Goal: Information Seeking & Learning: Learn about a topic

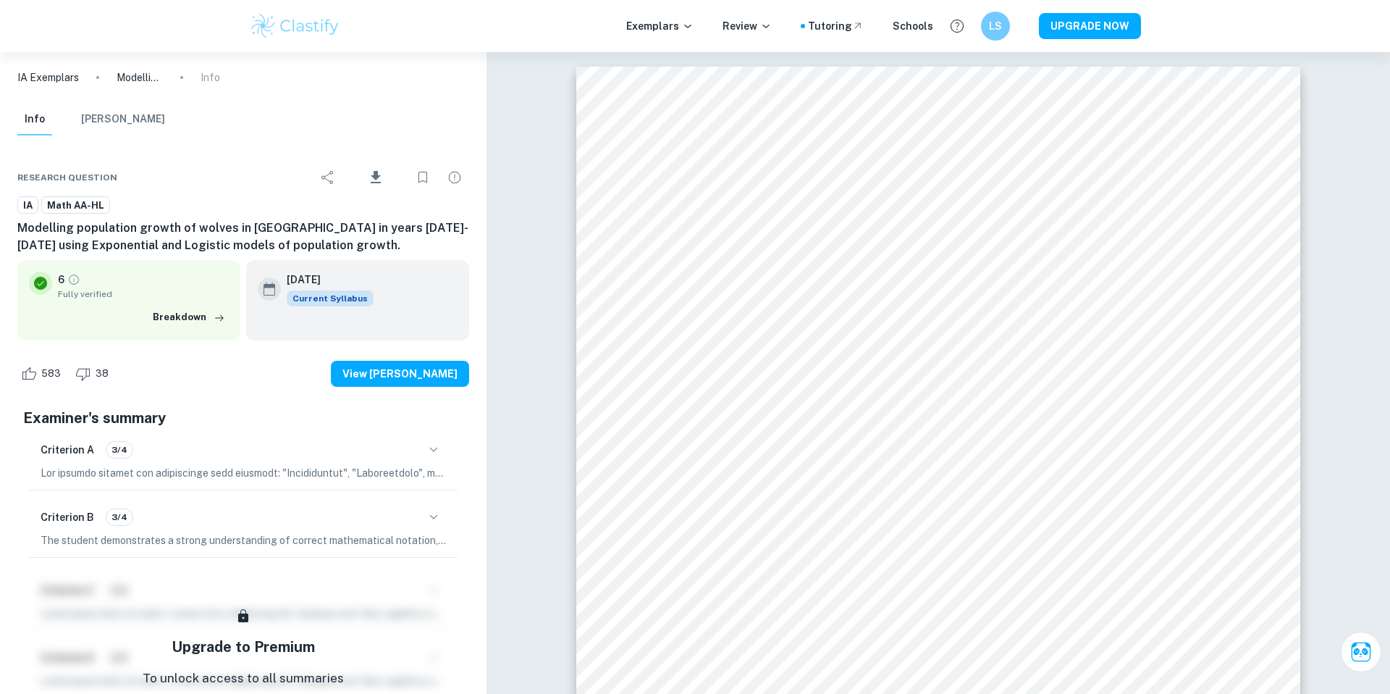
click at [316, 23] on img at bounding box center [295, 26] width 92 height 29
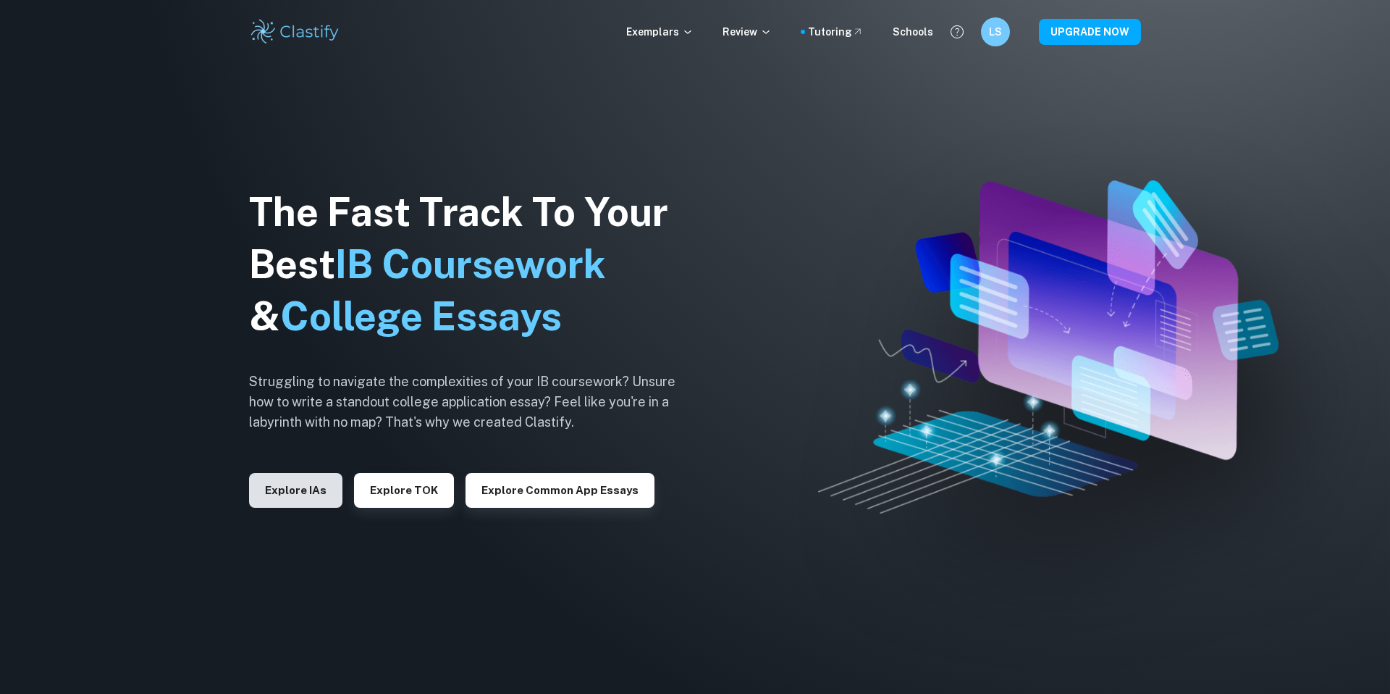
click at [309, 479] on button "Explore IAs" at bounding box center [295, 490] width 93 height 35
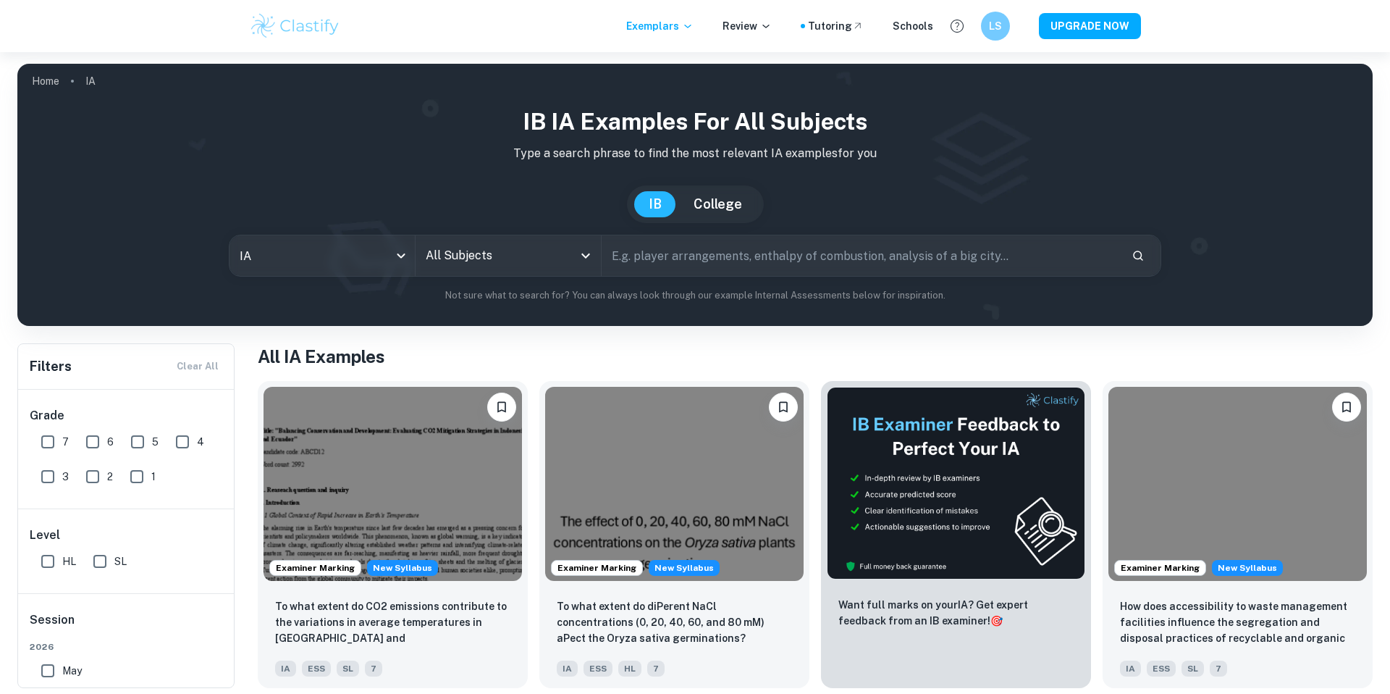
click at [467, 258] on input "All Subjects" at bounding box center [497, 256] width 151 height 28
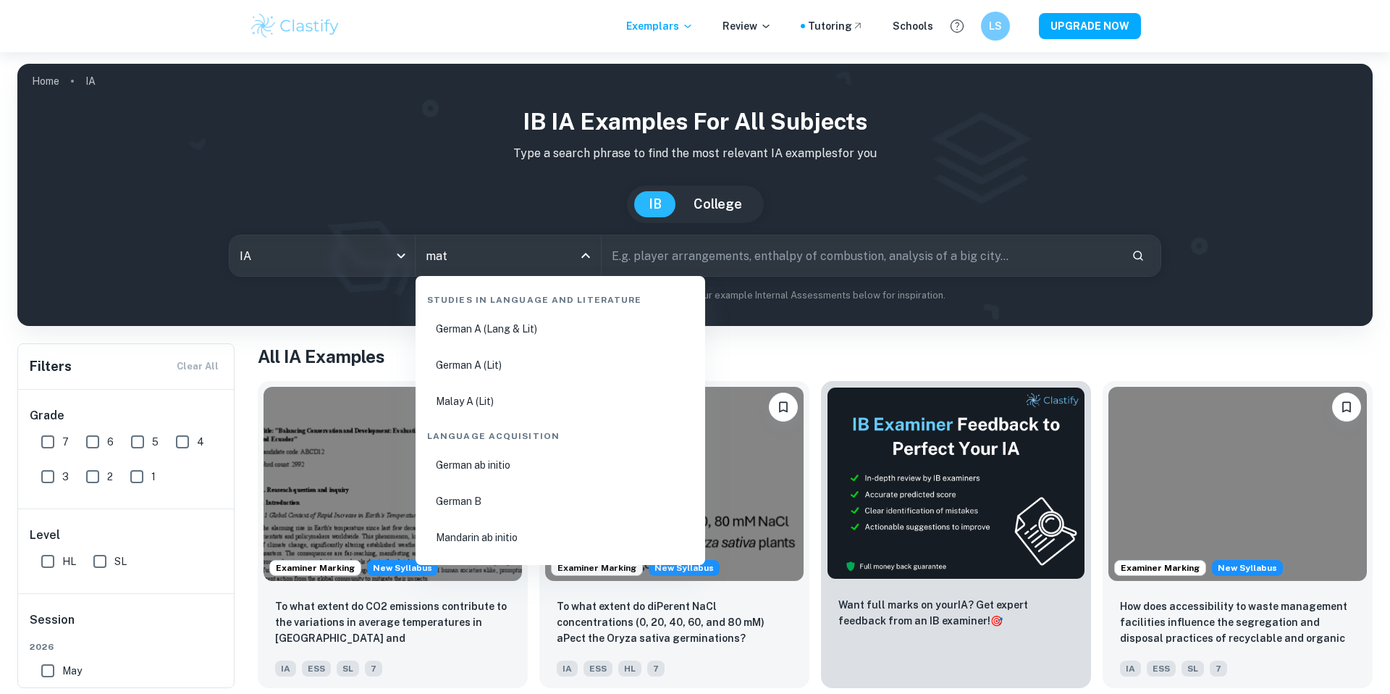
type input "math"
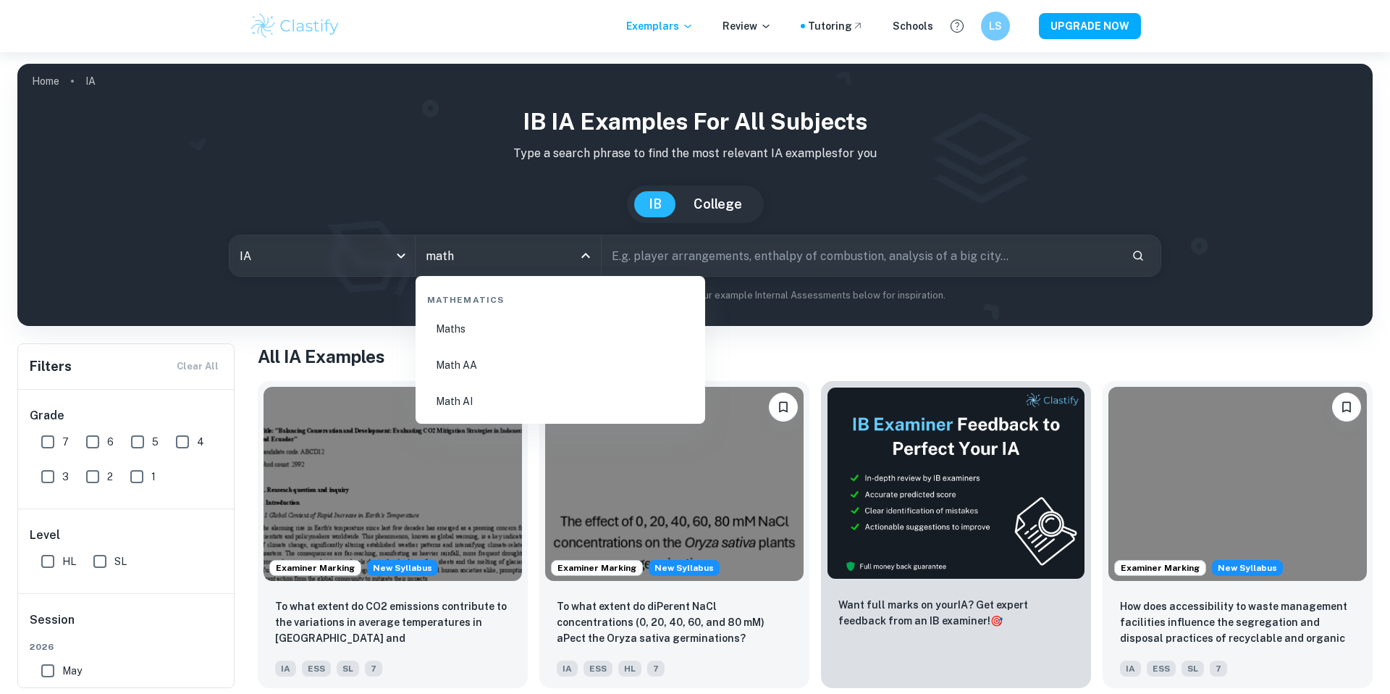
click at [502, 359] on li "Math AA" at bounding box center [560, 364] width 278 height 33
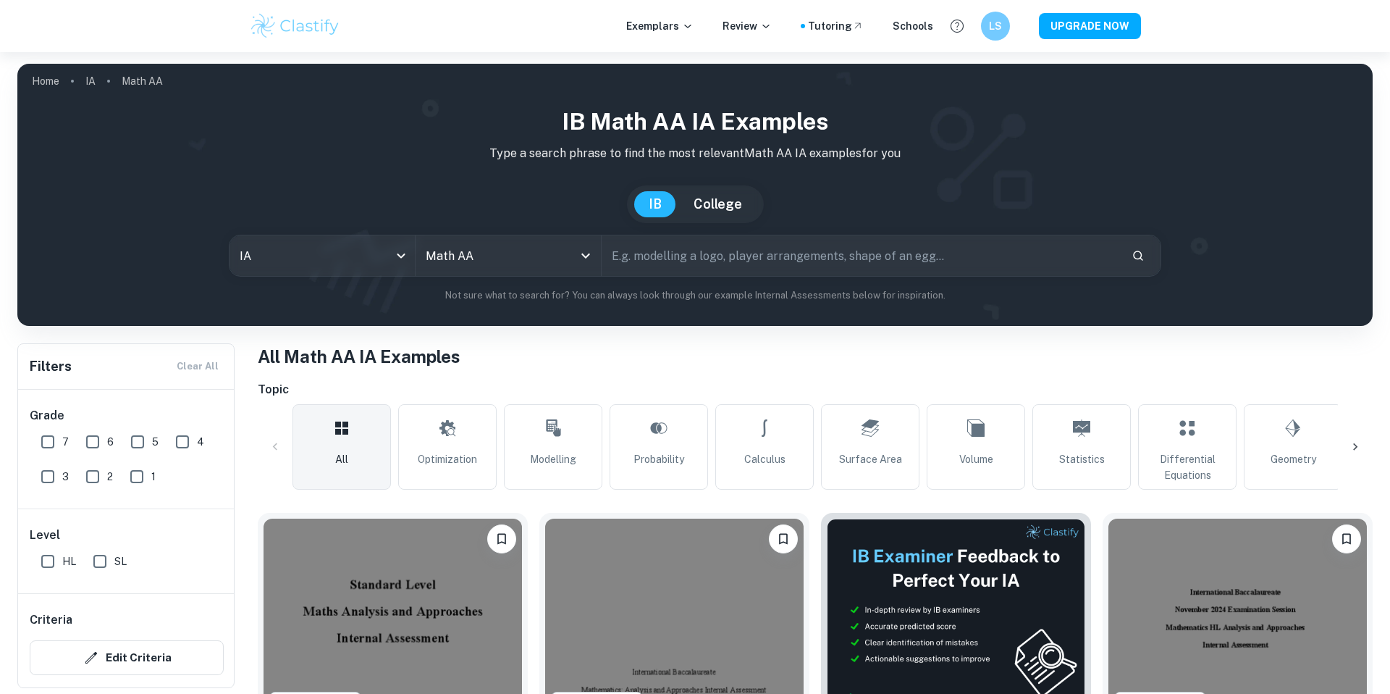
click at [705, 264] on input "text" at bounding box center [861, 255] width 518 height 41
type input "modelling population"
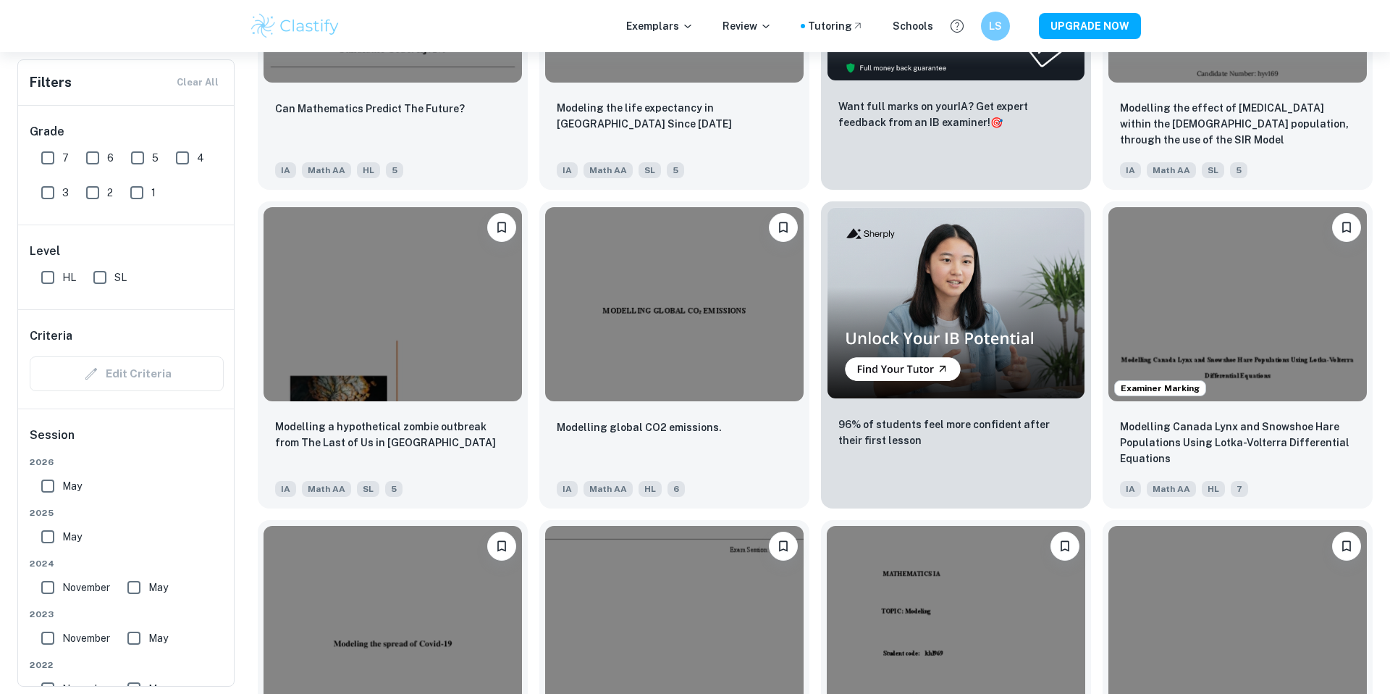
scroll to position [1906, 0]
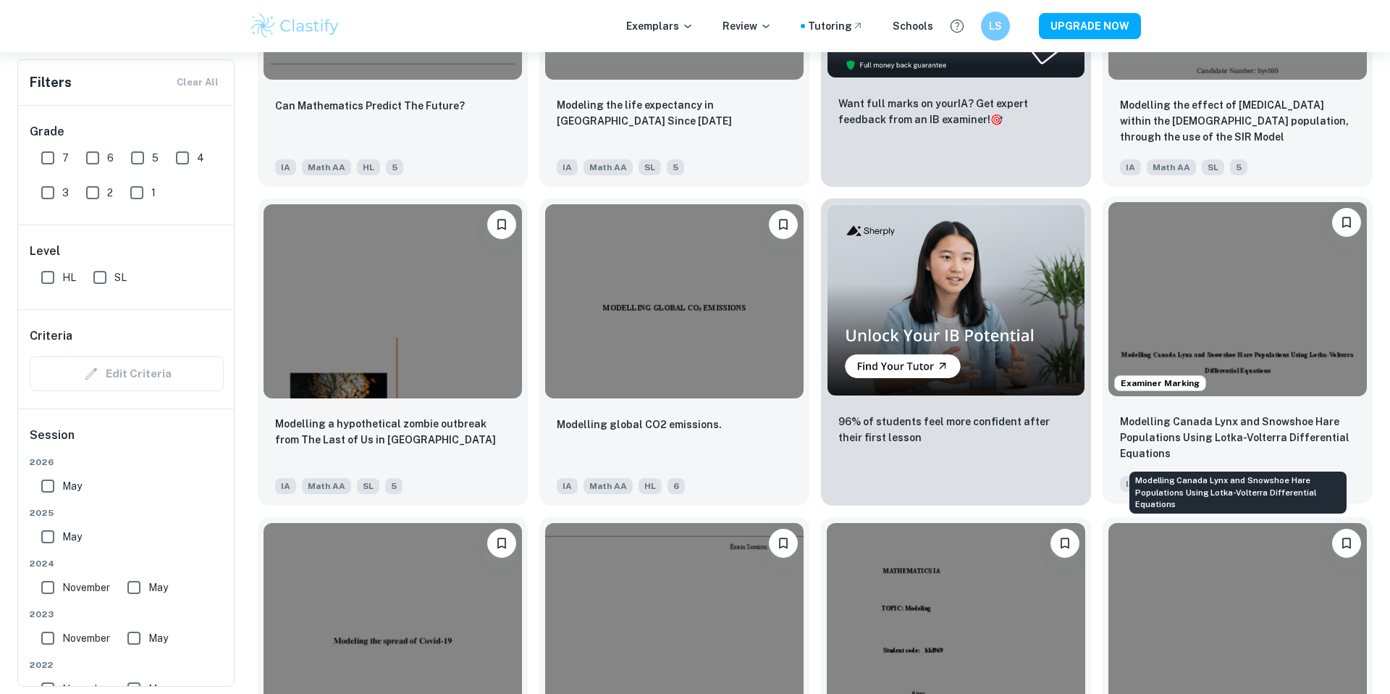
click at [1187, 435] on p "Modelling Canada Lynx and Snowshoe Hare Populations Using Lotka-Volterra Differ…" at bounding box center [1237, 437] width 235 height 48
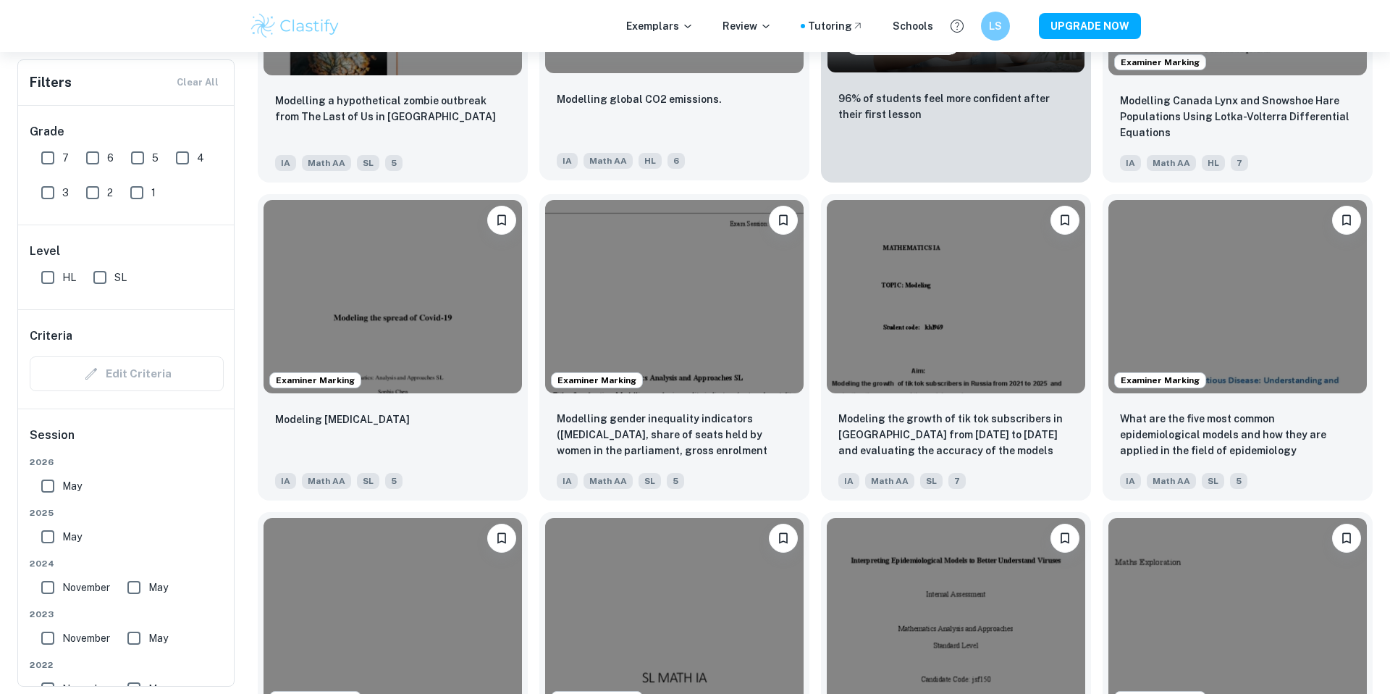
scroll to position [2241, 0]
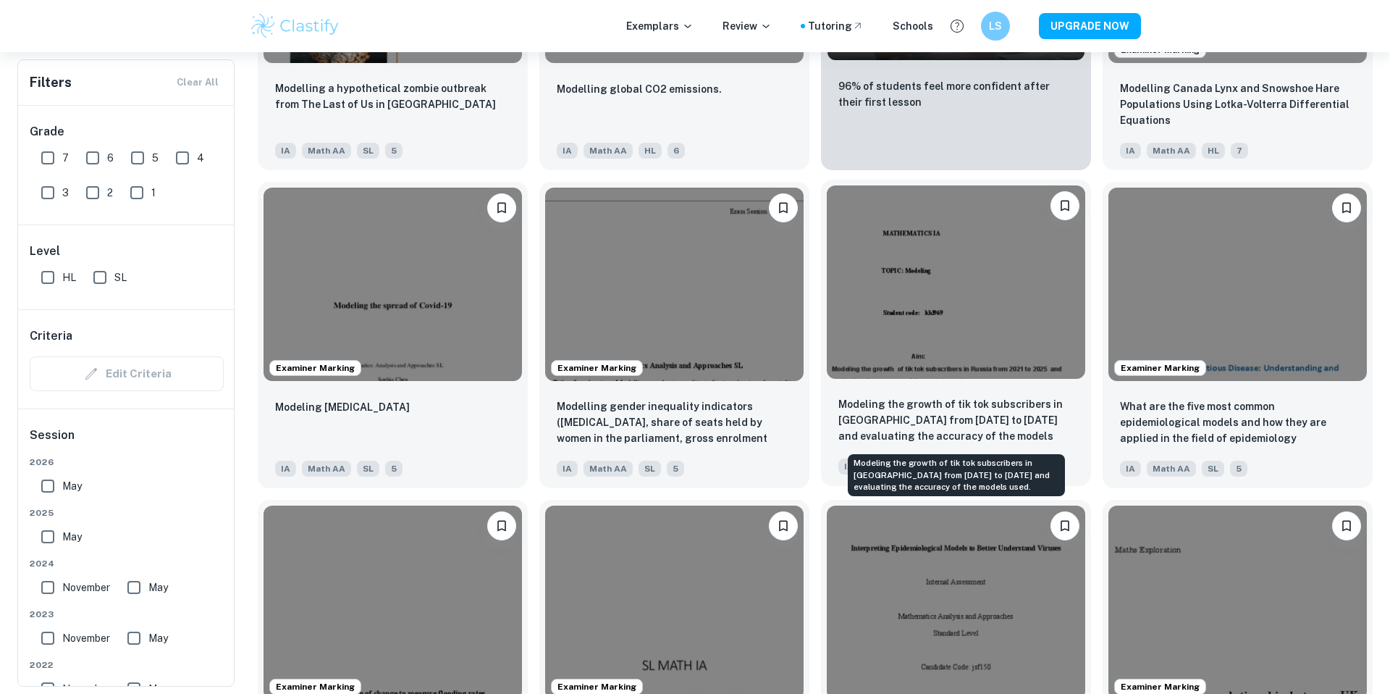
click at [869, 413] on p "Modeling the growth of tik tok subscribers in Russia from 2021 to 2025 and eval…" at bounding box center [955, 420] width 235 height 49
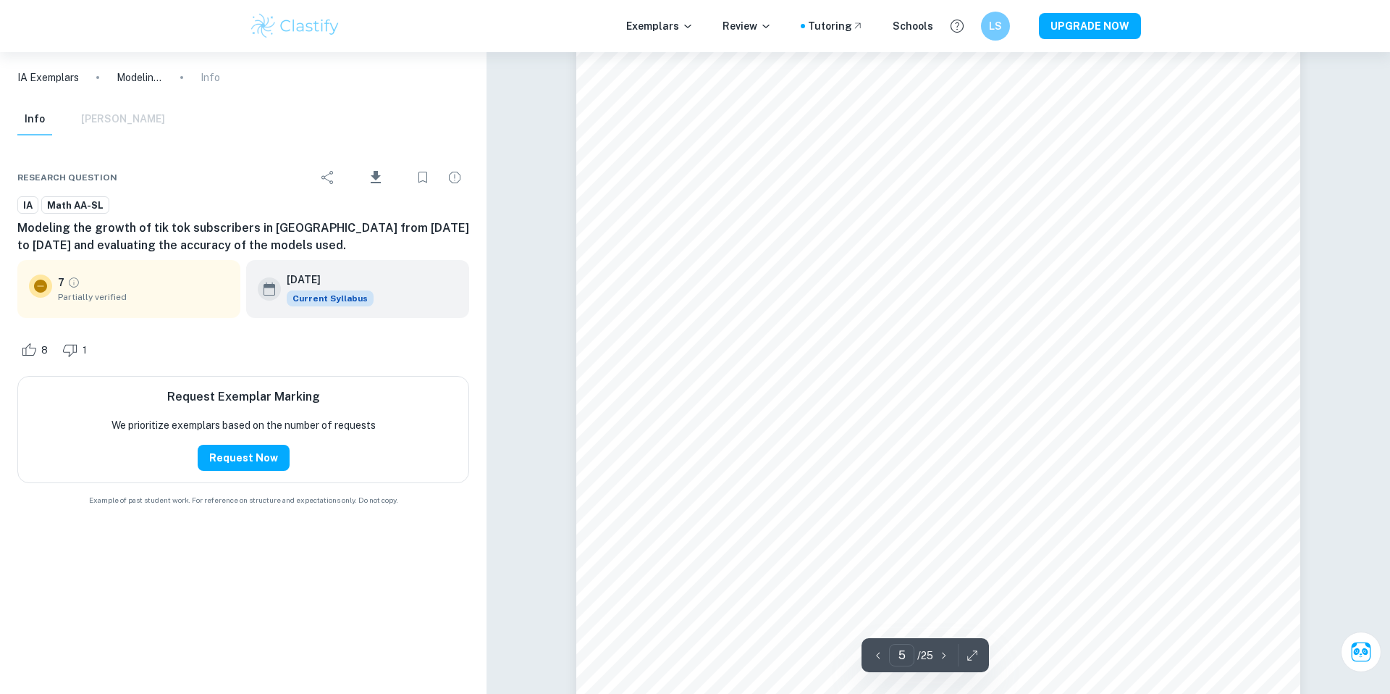
scroll to position [4159, 0]
type input "8"
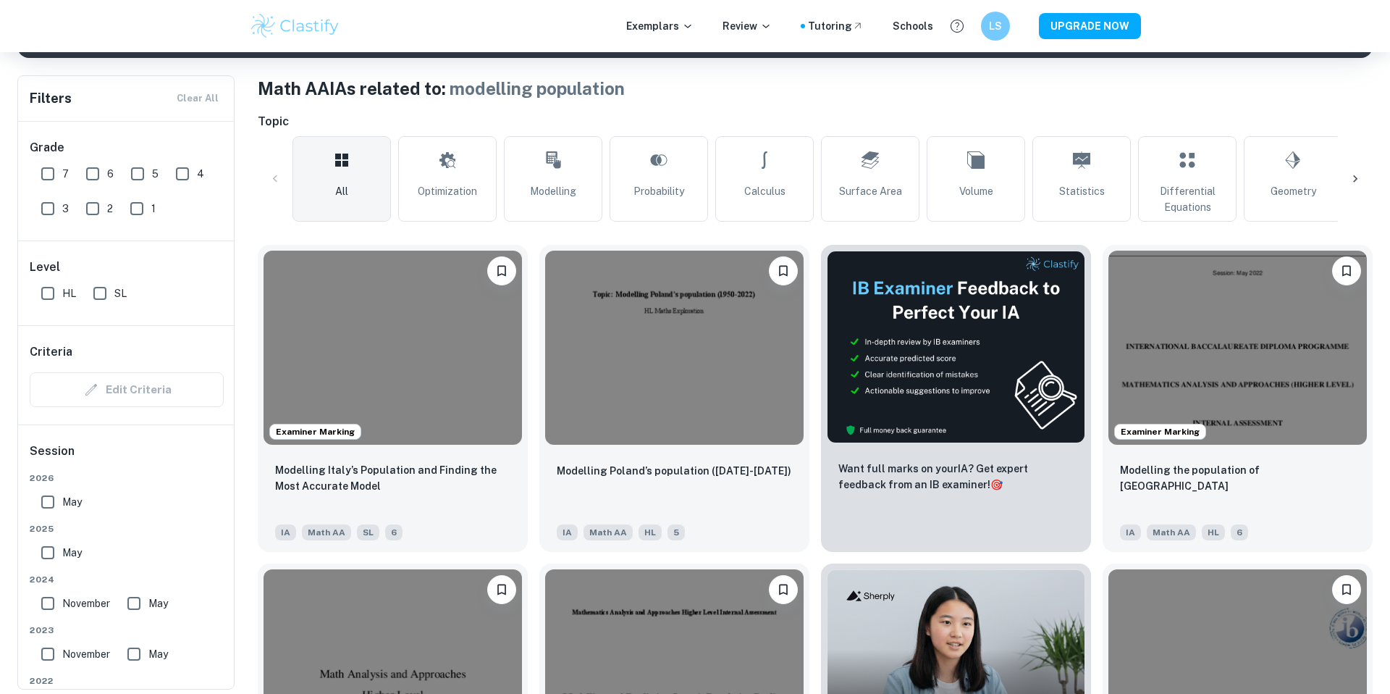
scroll to position [271, 0]
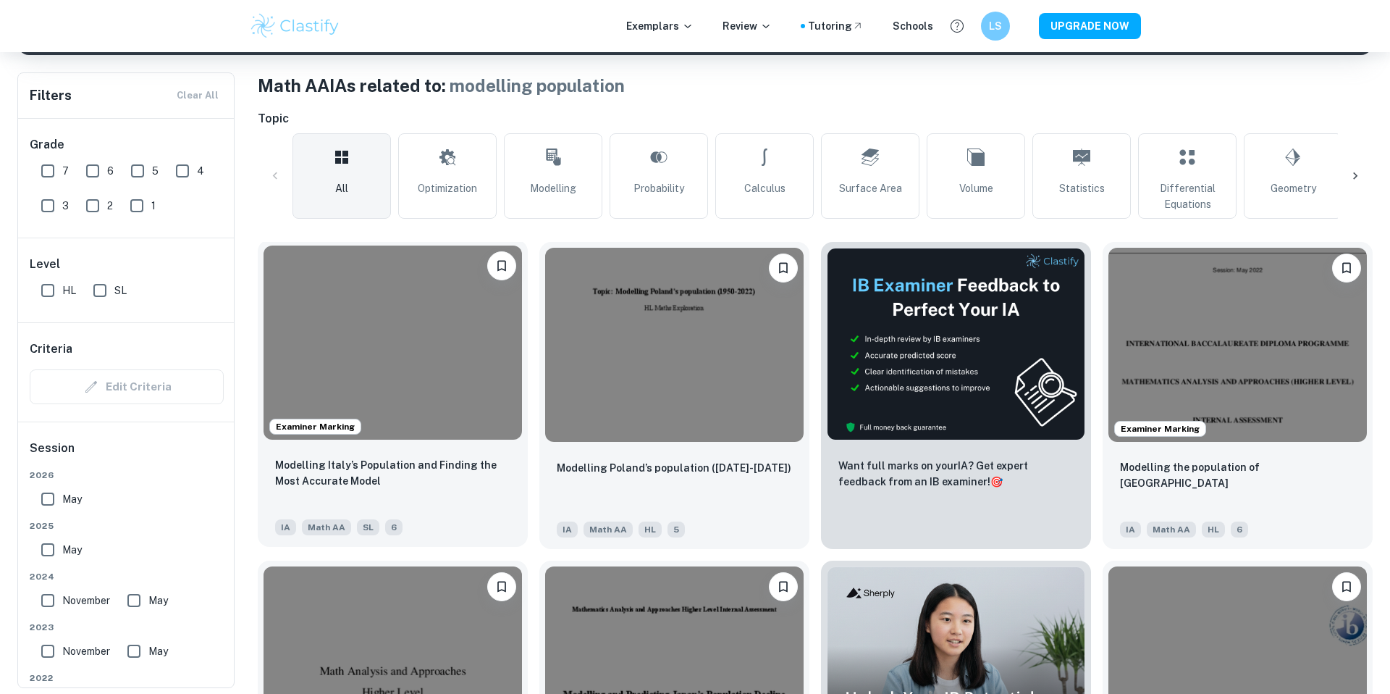
click at [431, 453] on div "Modelling Italy’s Population and Finding the Most Accurate Model IA Math AA SL 6" at bounding box center [393, 495] width 270 height 101
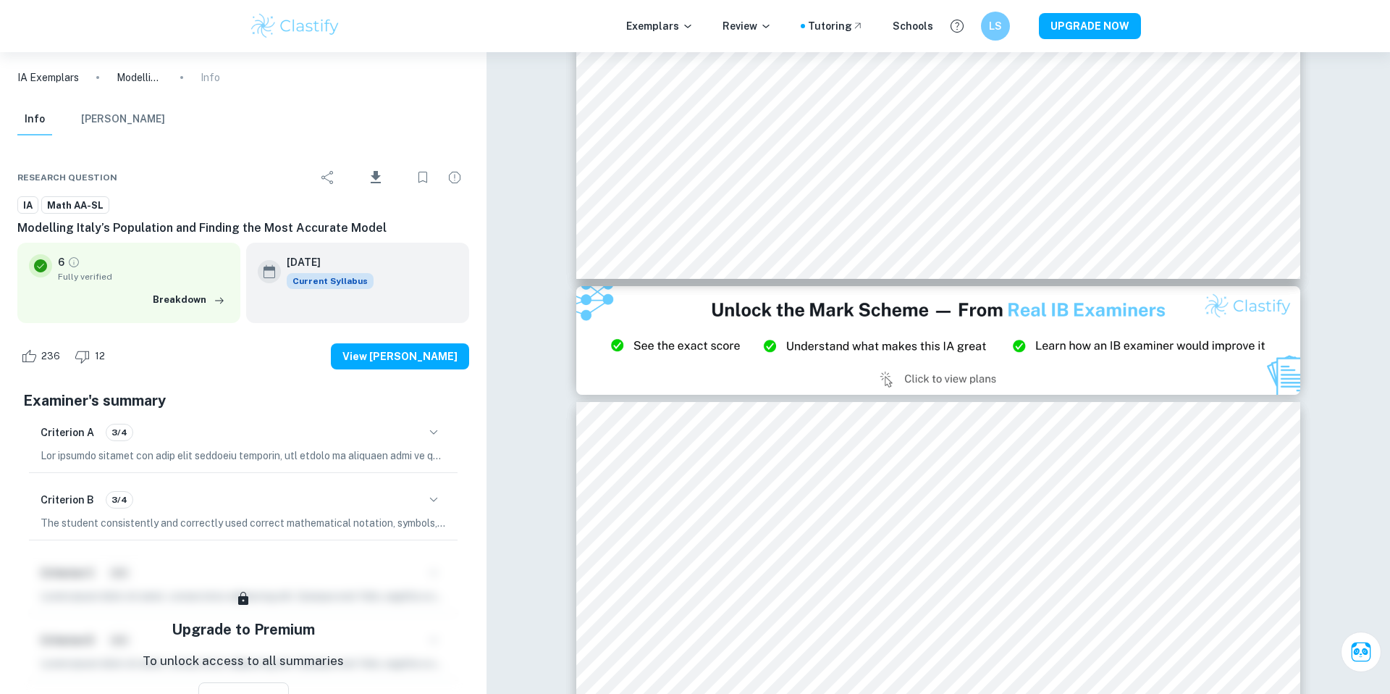
scroll to position [101, 0]
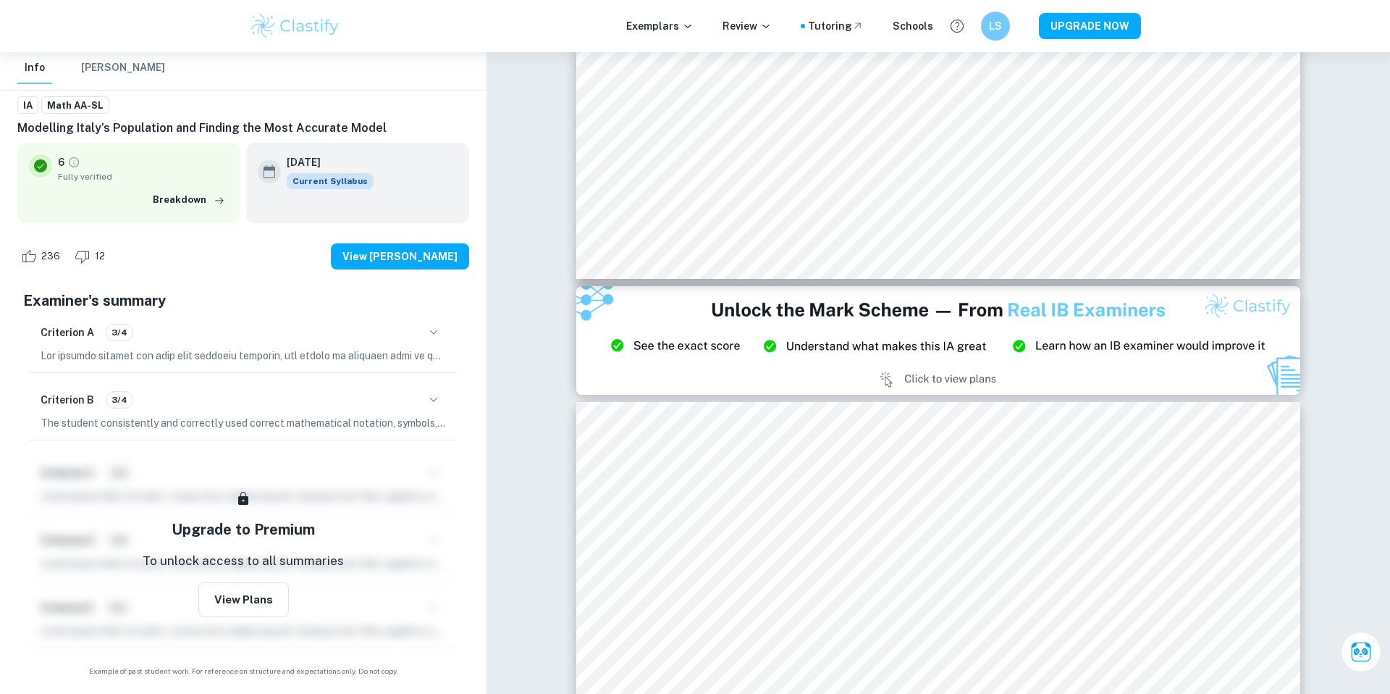
click at [144, 346] on div "Criterion A 3/4" at bounding box center [243, 341] width 429 height 61
click at [424, 324] on button "button" at bounding box center [433, 332] width 25 height 25
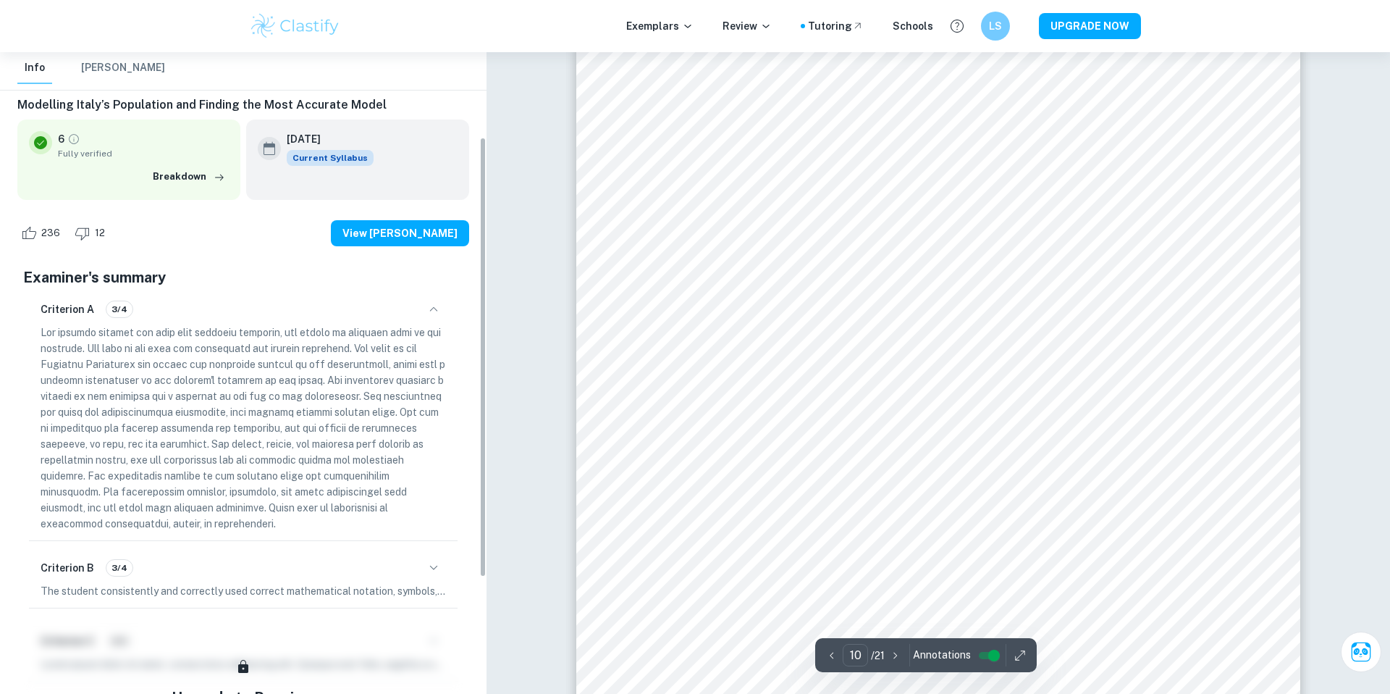
scroll to position [292, 0]
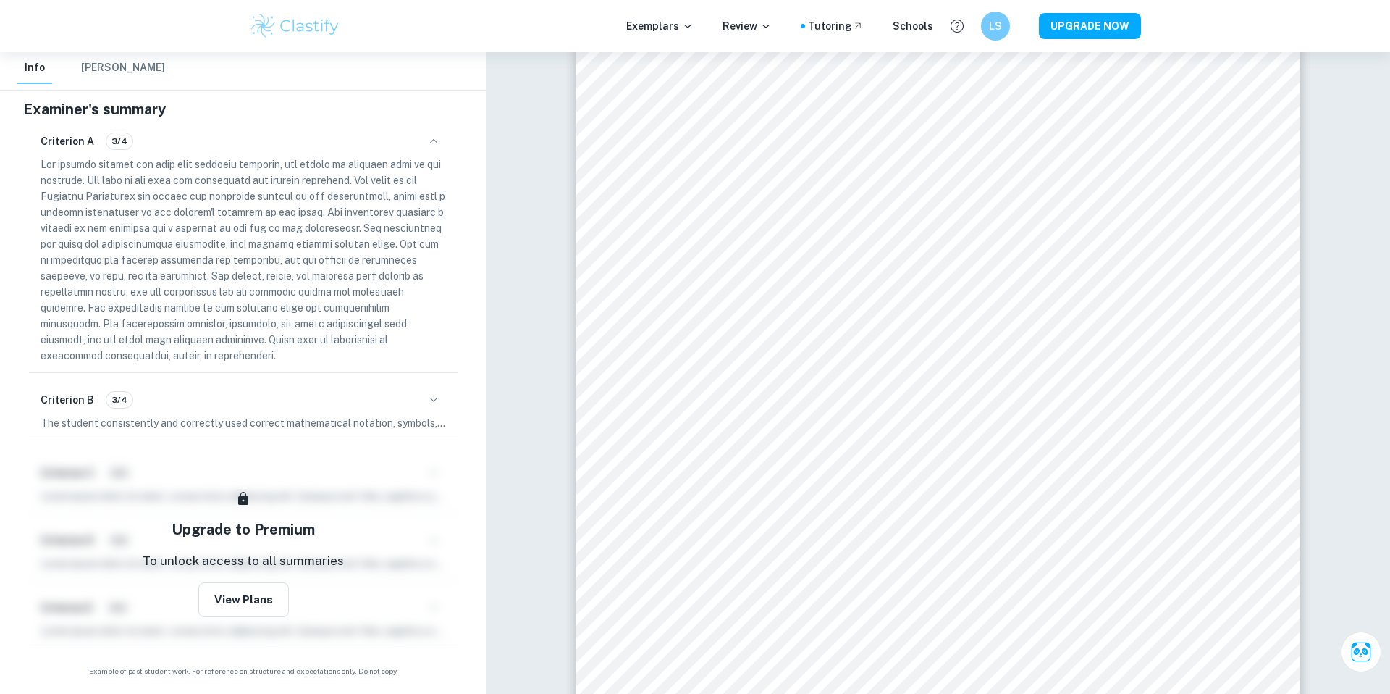
click at [299, 413] on div "Criterion B 3/4 The student consistently and correctly used correct mathematica…" at bounding box center [243, 409] width 429 height 61
click at [432, 393] on icon "button" at bounding box center [433, 399] width 17 height 17
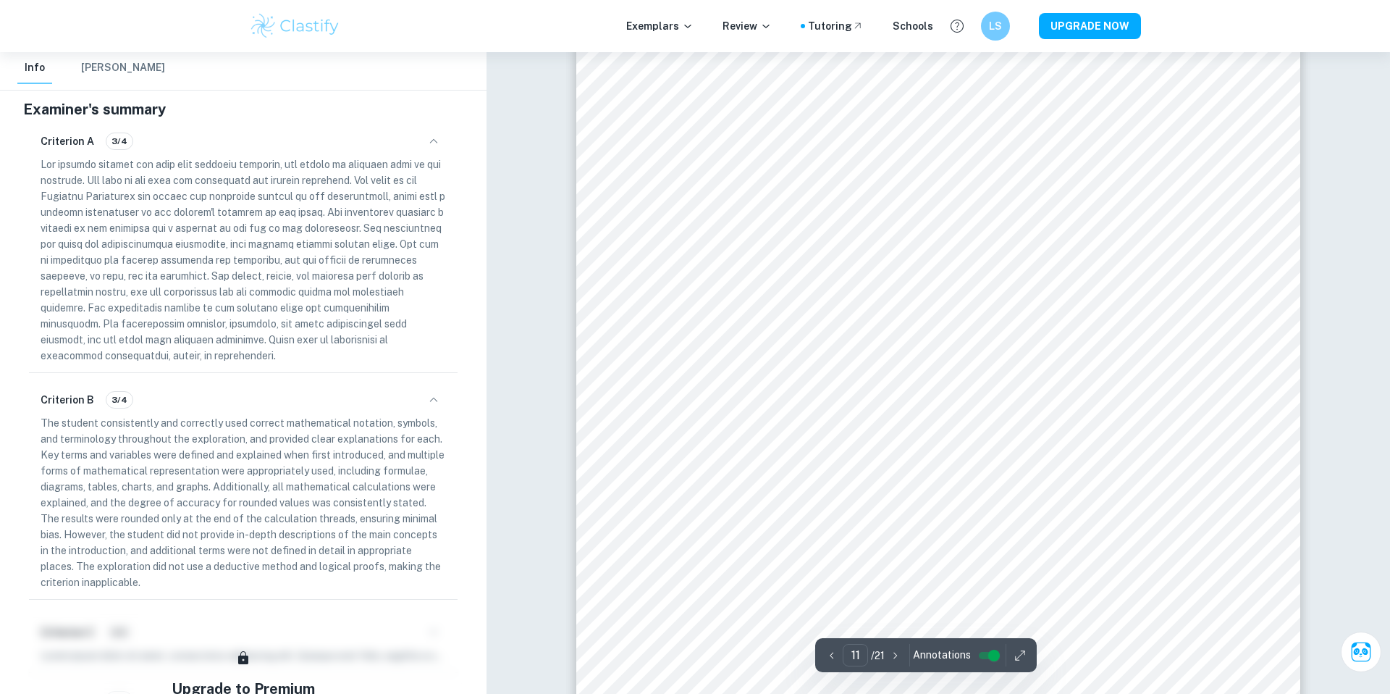
scroll to position [10899, 0]
type input "10"
